Goal: Task Accomplishment & Management: Use online tool/utility

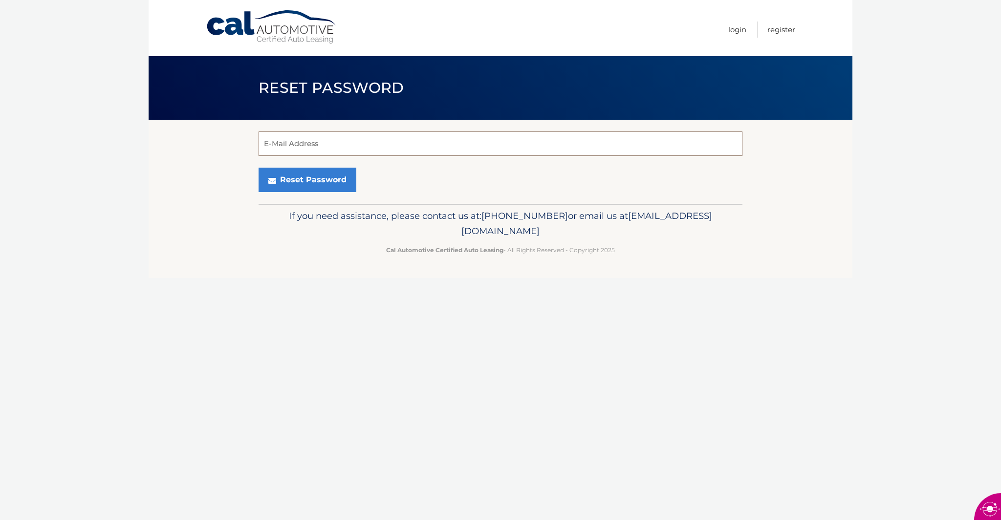
click at [351, 147] on input "E-Mail Address" at bounding box center [501, 144] width 484 height 24
click at [337, 147] on input "E-Mail Address" at bounding box center [501, 144] width 484 height 24
type input "medfafa17@gmail.com"
click at [298, 183] on button "Reset Password" at bounding box center [308, 180] width 98 height 24
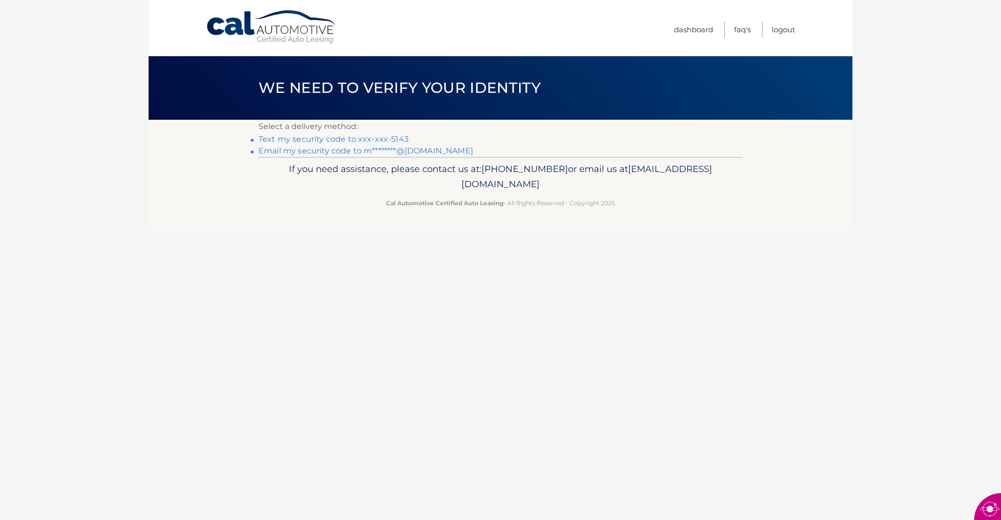
click at [376, 139] on link "Text my security code to xxx-xxx-5143" at bounding box center [334, 138] width 150 height 9
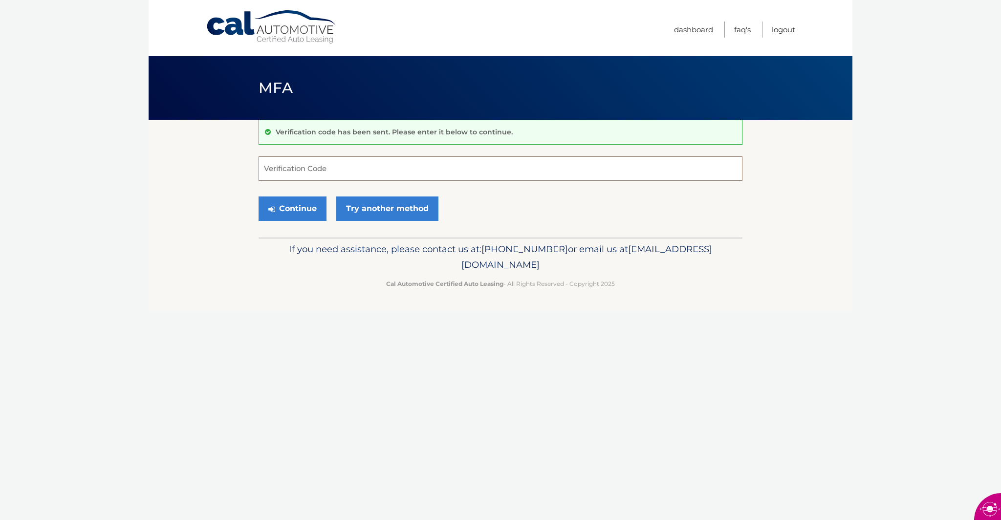
click at [347, 171] on input "Verification Code" at bounding box center [501, 168] width 484 height 24
type input "224029"
click at [293, 209] on button "Continue" at bounding box center [293, 209] width 68 height 24
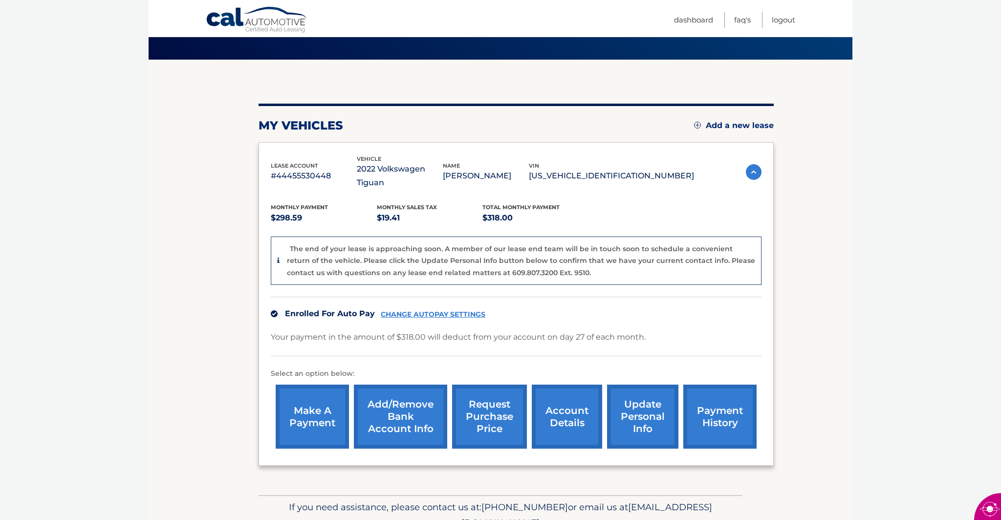
scroll to position [59, 0]
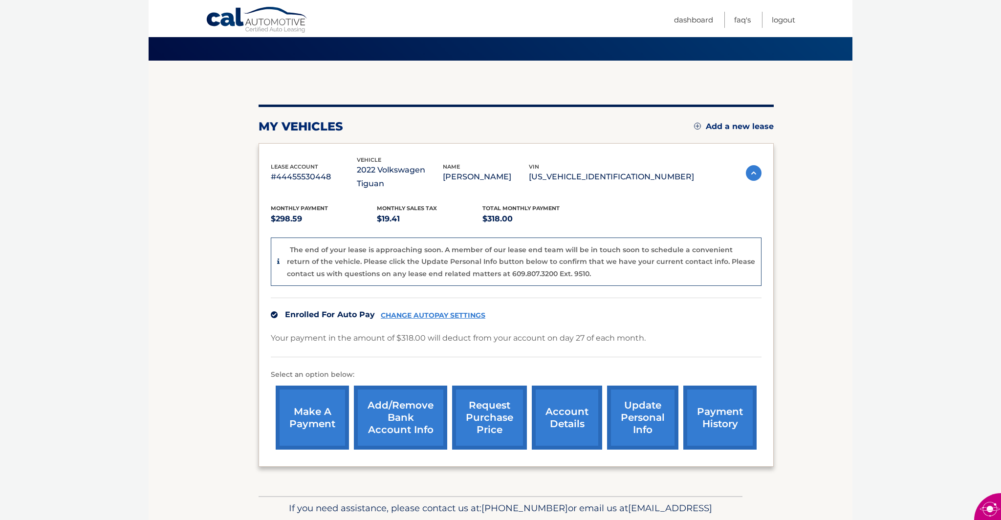
click at [487, 400] on link "request purchase price" at bounding box center [489, 418] width 75 height 64
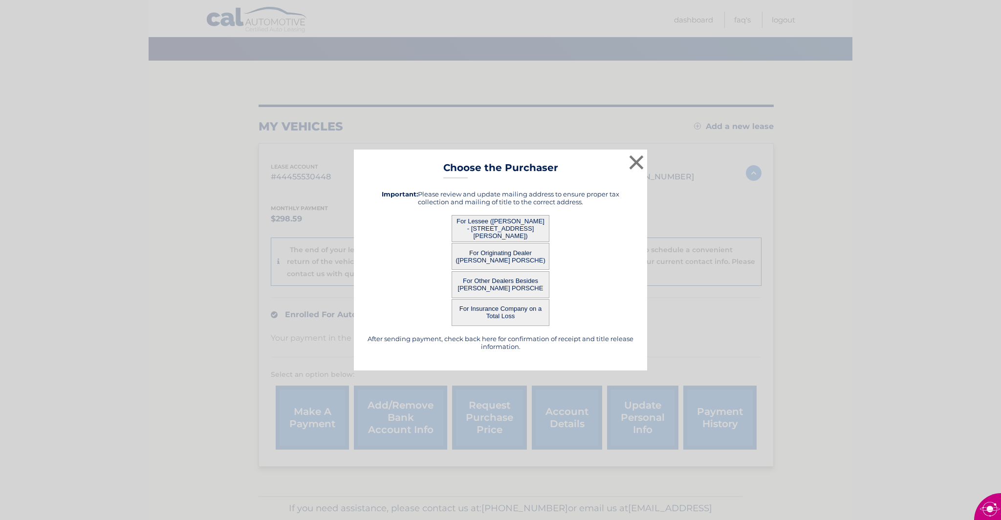
click at [493, 229] on button "For Lessee ([PERSON_NAME] - [STREET_ADDRESS][PERSON_NAME])" at bounding box center [501, 228] width 98 height 27
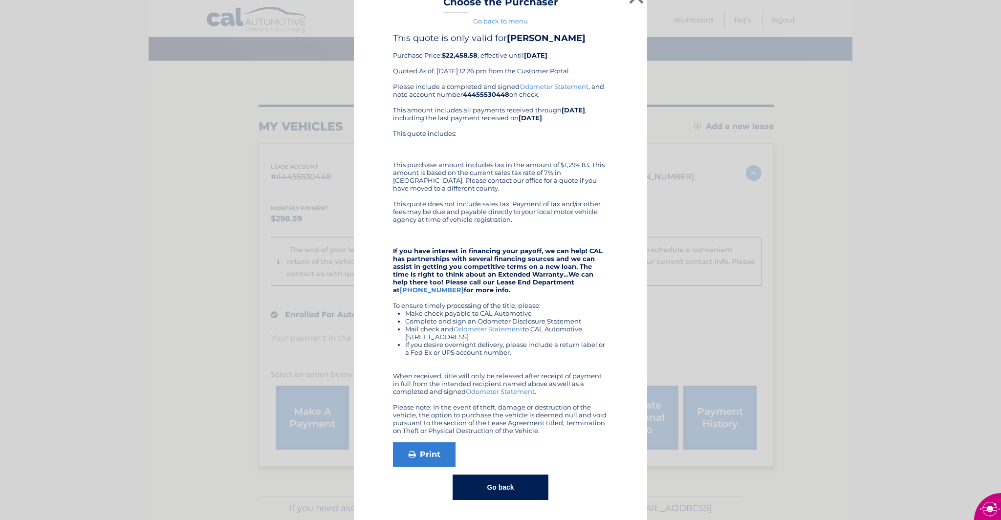
scroll to position [0, 0]
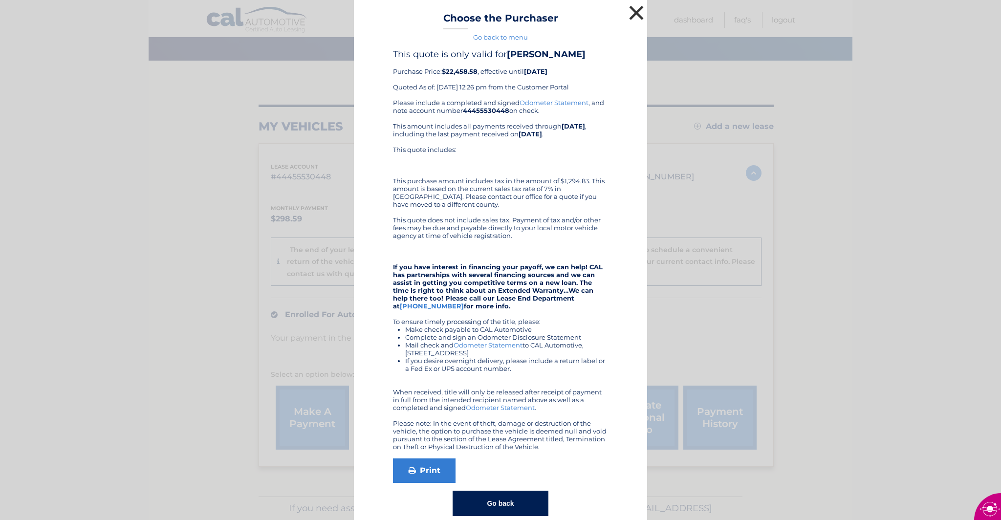
click at [635, 13] on button "×" at bounding box center [637, 13] width 20 height 20
